Goal: Find contact information: Find contact information

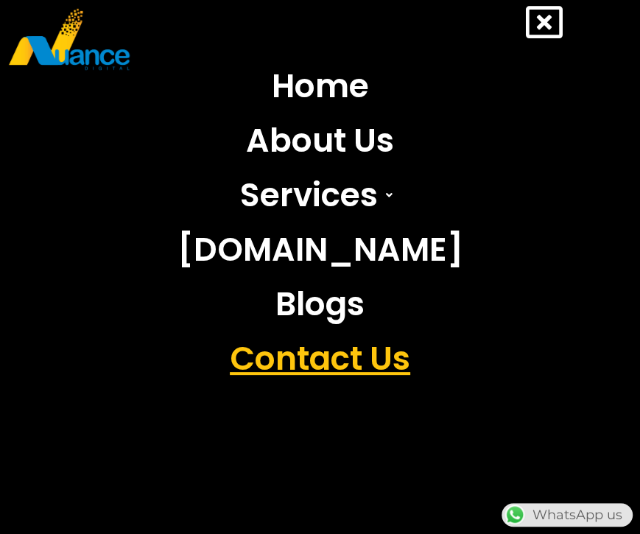
click at [347, 343] on link "Contact Us" at bounding box center [321, 359] width 308 height 55
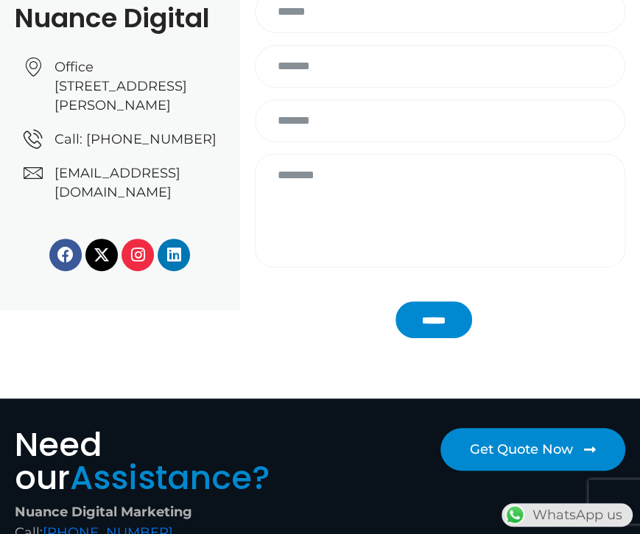
click at [150, 115] on span "Office [STREET_ADDRESS][PERSON_NAME]" at bounding box center [138, 85] width 175 height 57
